Goal: Task Accomplishment & Management: Complete application form

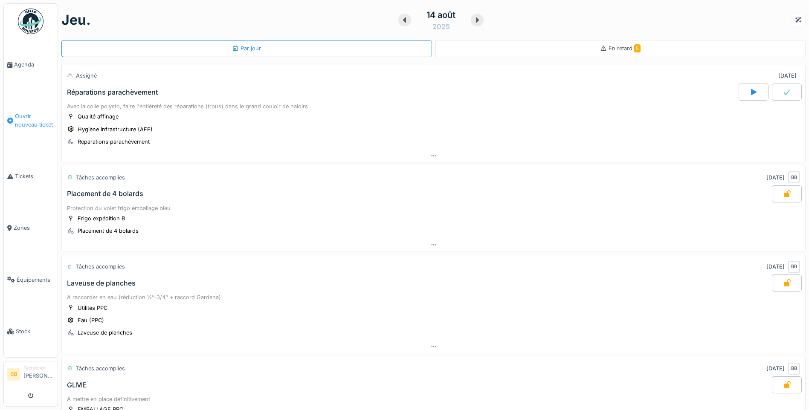
click at [32, 116] on span "Ouvrir nouveau ticket" at bounding box center [34, 120] width 39 height 16
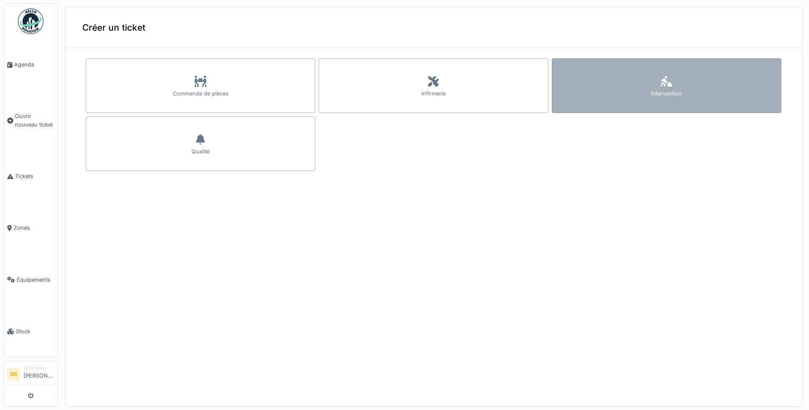
click at [684, 80] on div "Intervention" at bounding box center [666, 85] width 229 height 55
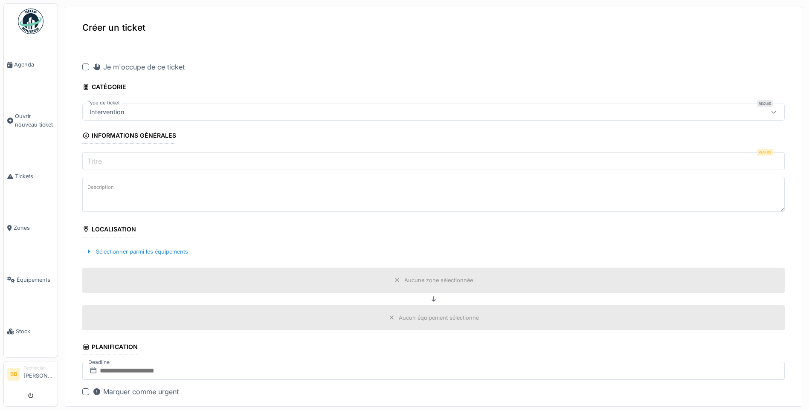
click at [87, 67] on div at bounding box center [85, 67] width 7 height 7
click at [116, 156] on input "Titre" at bounding box center [433, 161] width 702 height 18
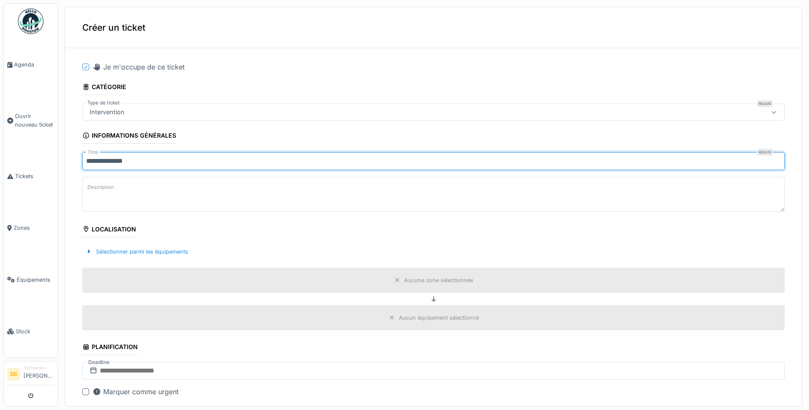
type input "**********"
click at [237, 128] on fieldset "**********" at bounding box center [433, 346] width 702 height 583
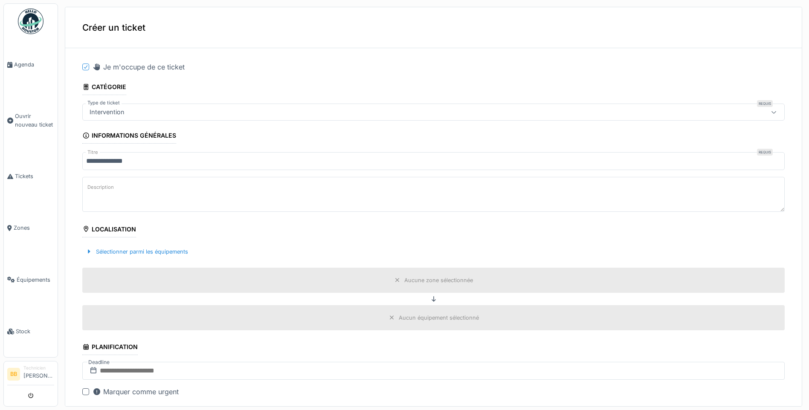
click at [399, 274] on div "Aucune zone sélectionnée" at bounding box center [433, 280] width 702 height 25
click at [404, 279] on div "Aucune zone sélectionnée" at bounding box center [438, 280] width 69 height 8
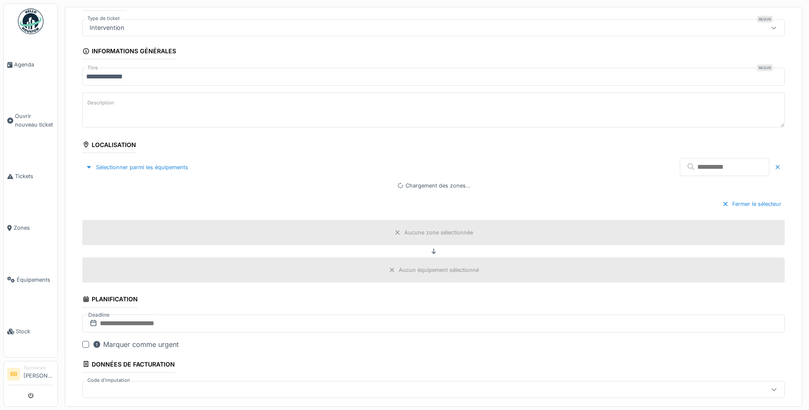
scroll to position [85, 0]
click at [392, 230] on div "Aucune zone sélectionnée" at bounding box center [433, 231] width 85 height 11
click at [413, 226] on div "Aucune zone sélectionnée" at bounding box center [433, 231] width 702 height 25
click at [395, 232] on icon at bounding box center [397, 232] width 4 height 4
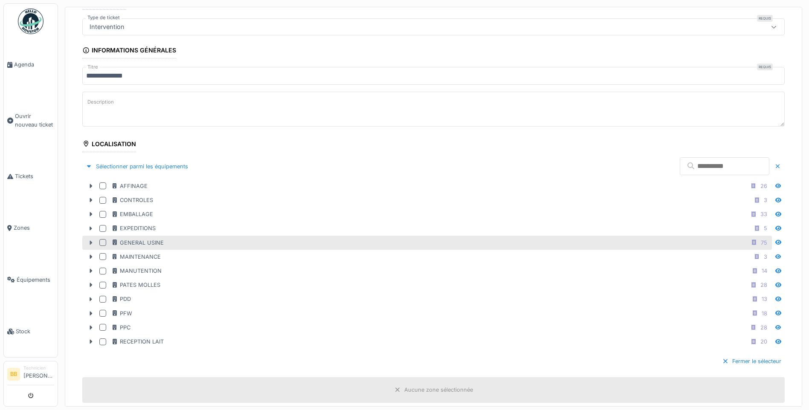
click at [91, 243] on icon at bounding box center [91, 242] width 3 height 4
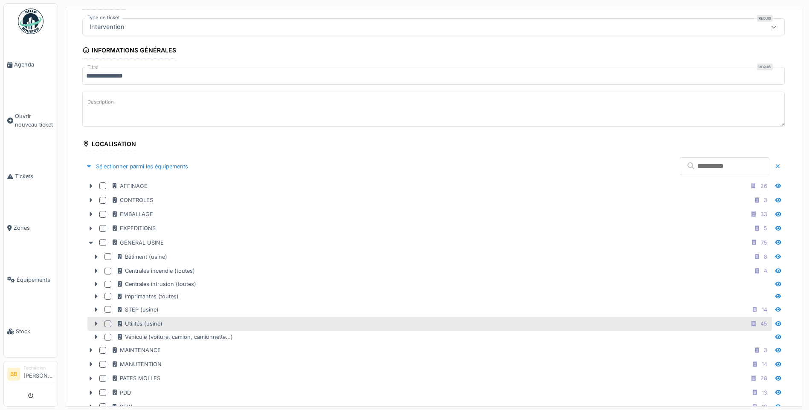
click at [99, 324] on icon at bounding box center [96, 324] width 7 height 6
click at [108, 323] on div at bounding box center [107, 324] width 7 height 7
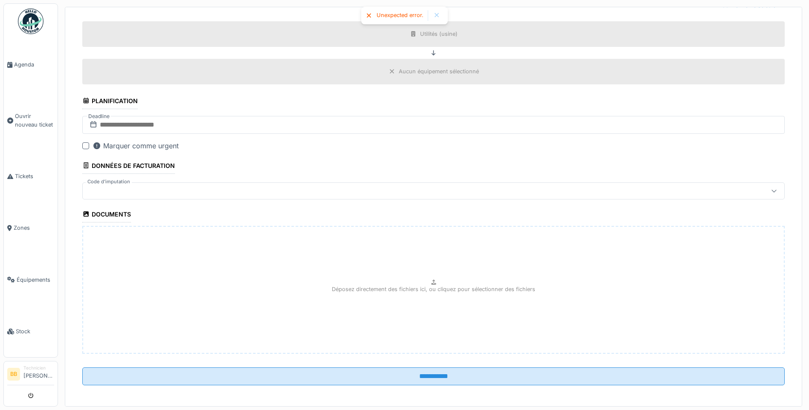
scroll to position [698, 0]
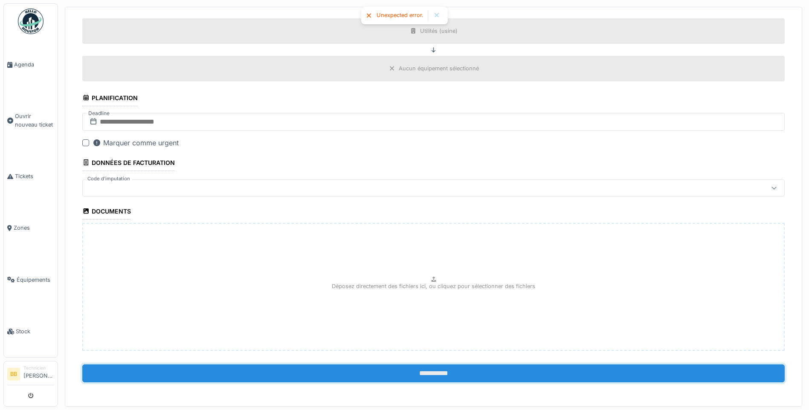
click at [426, 375] on input "**********" at bounding box center [433, 374] width 702 height 18
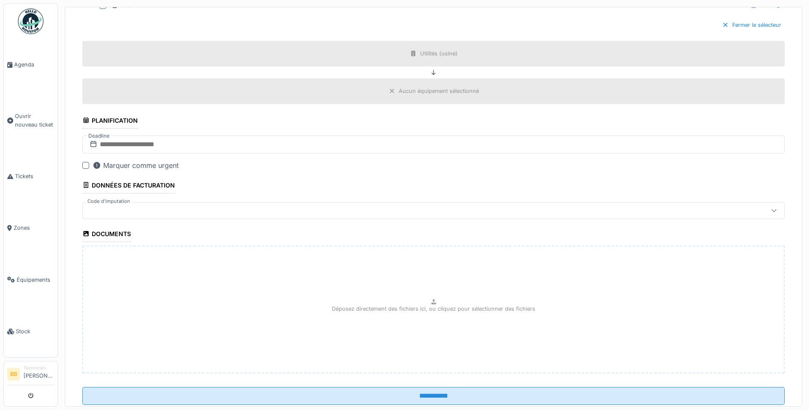
scroll to position [655, 0]
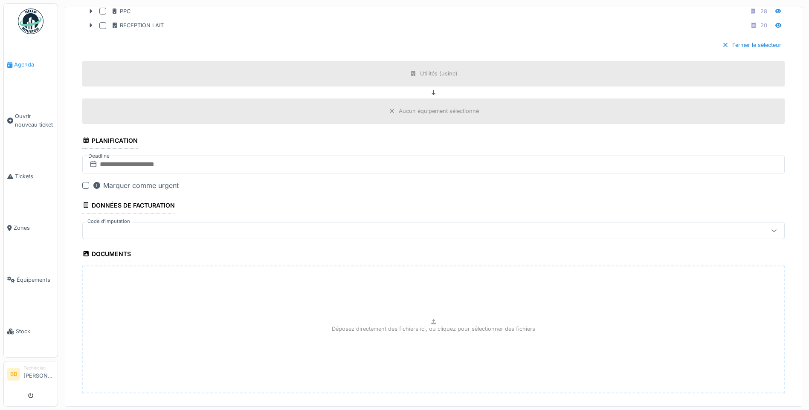
click at [21, 63] on span "Agenda" at bounding box center [34, 65] width 40 height 8
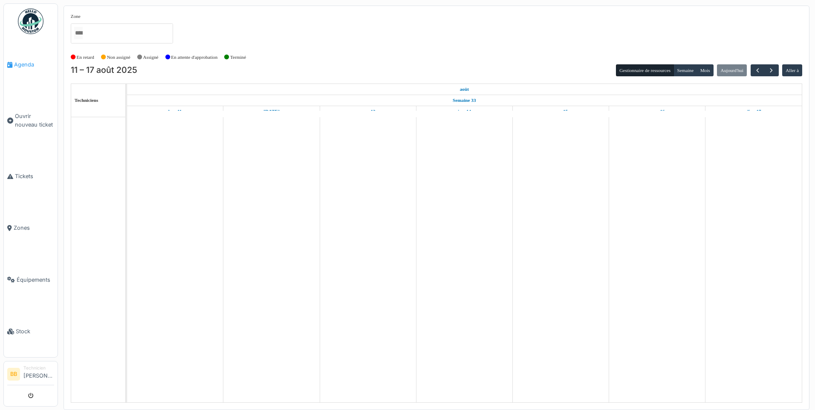
click at [35, 63] on span "Agenda" at bounding box center [34, 65] width 40 height 8
click at [29, 3] on div "Zone AFFINAGE CONTROLES EMBALLAGE EXPEDITIONS Fromagerie Herve Societe SA GENER…" at bounding box center [407, 205] width 815 height 410
click at [31, 19] on img at bounding box center [31, 22] width 26 height 26
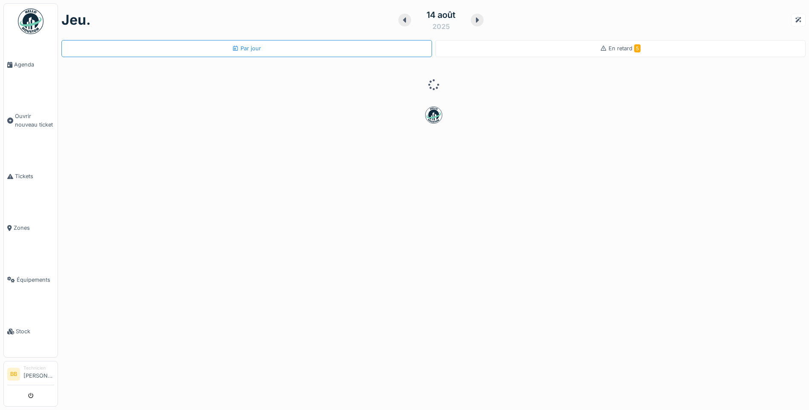
scroll to position [6, 0]
